Goal: Find contact information: Find contact information

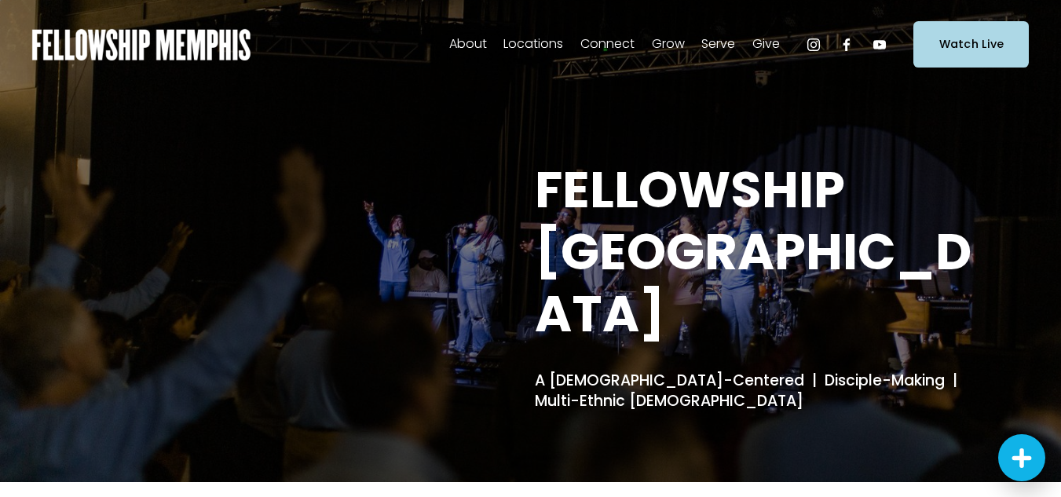
click at [0, 0] on span "Staff" at bounding box center [0, 0] width 0 height 0
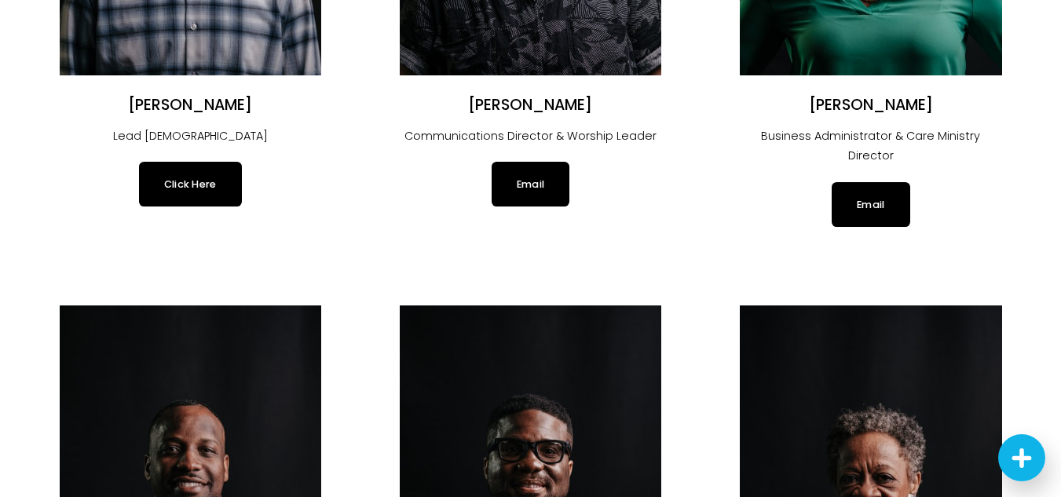
click at [863, 187] on link "Email" at bounding box center [871, 204] width 78 height 44
click at [406, 130] on p "Communications Director & Worship Leader" at bounding box center [531, 136] width 262 height 20
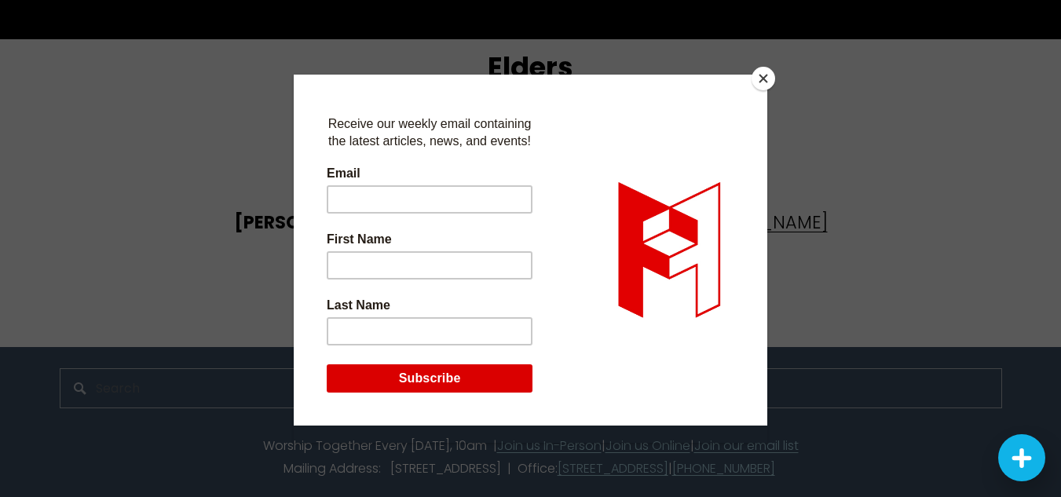
scroll to position [3004, 0]
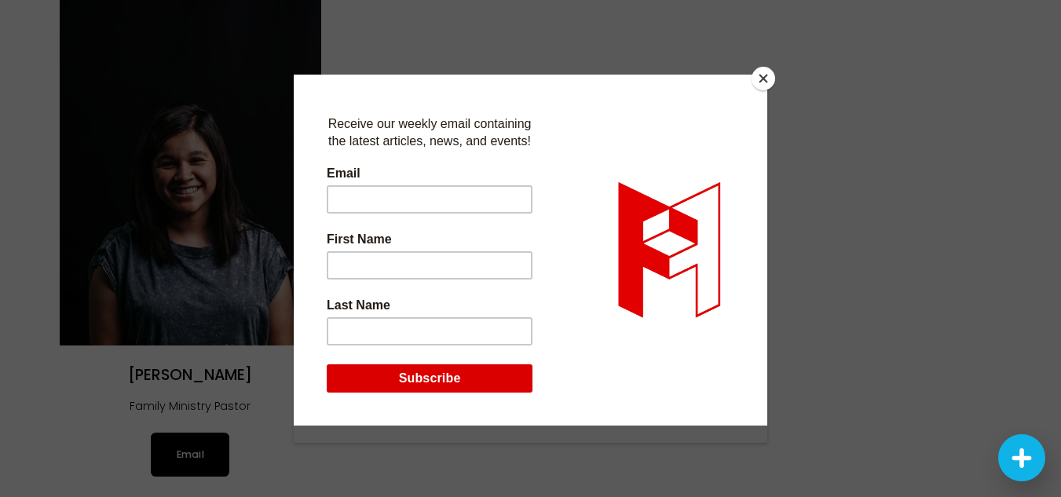
click at [761, 85] on button "Close" at bounding box center [764, 79] width 24 height 24
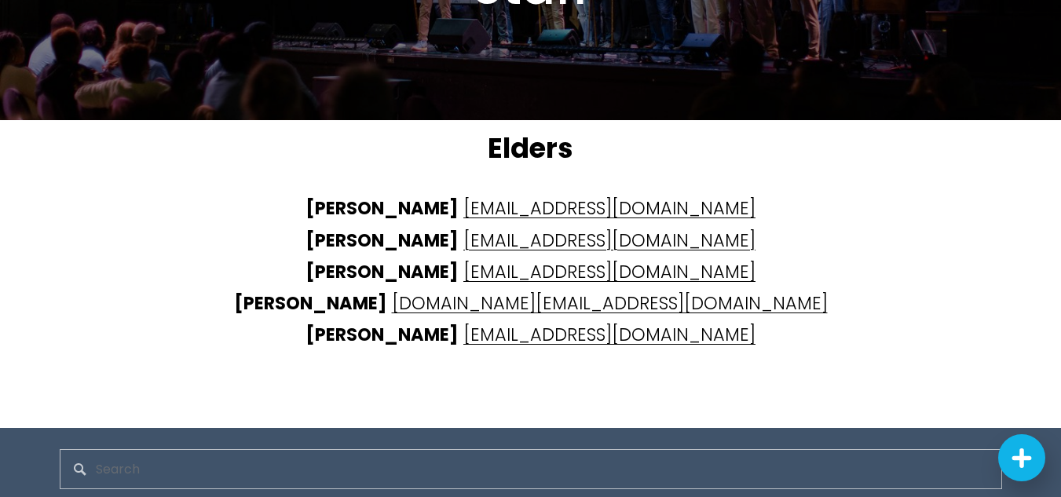
scroll to position [3781, 0]
